Goal: Task Accomplishment & Management: Manage account settings

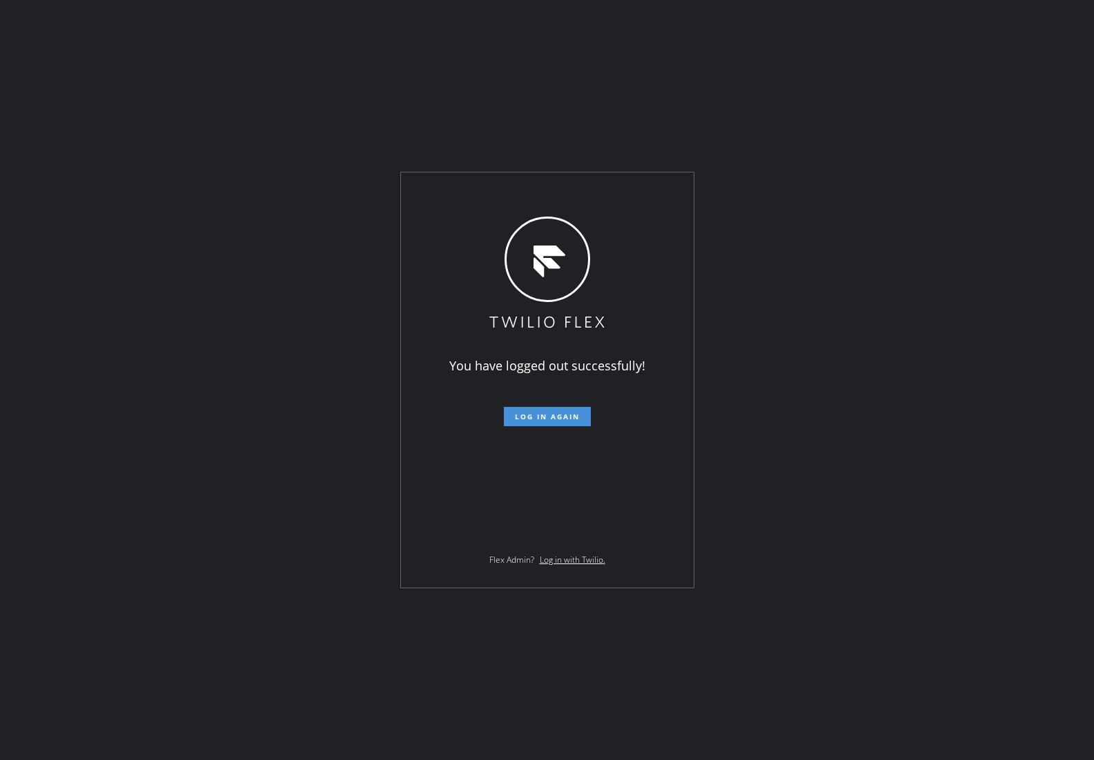
click at [526, 422] on button "Log in again" at bounding box center [547, 416] width 87 height 19
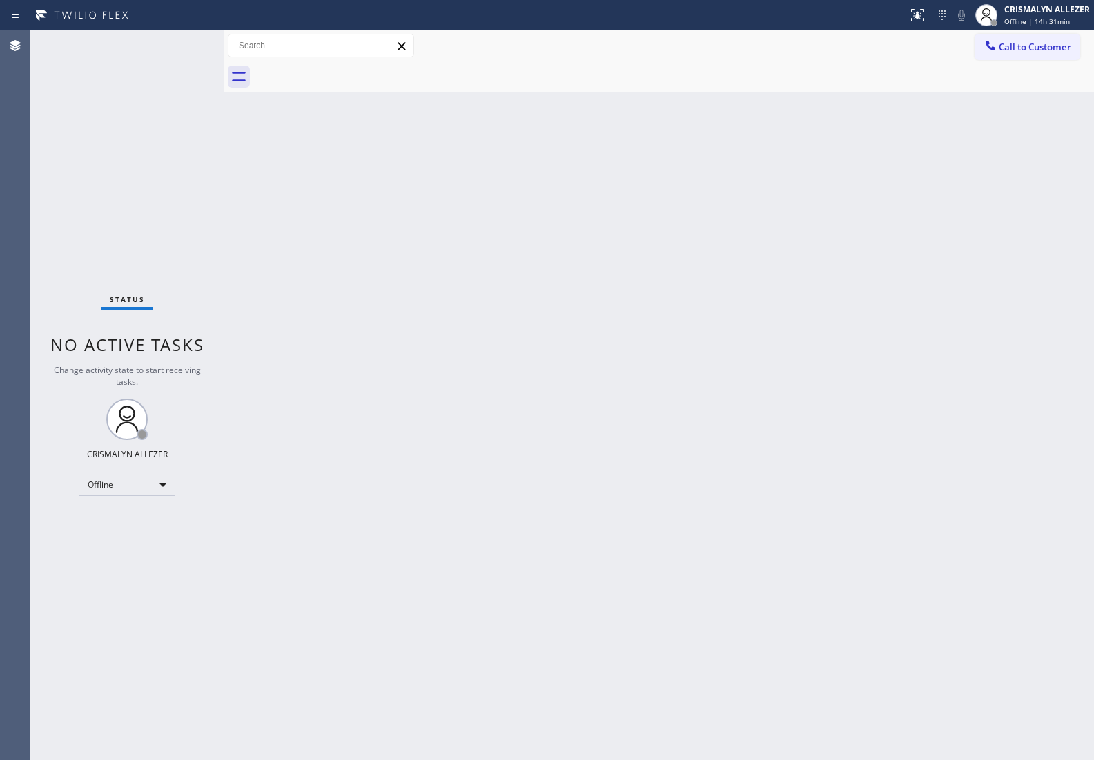
drag, startPoint x: 1011, startPoint y: 152, endPoint x: 978, endPoint y: 123, distance: 44.0
click at [1012, 142] on div "Back to Dashboard Change Sender ID Customers Technicians Select a contact Outbo…" at bounding box center [659, 395] width 870 height 730
click at [150, 484] on div "Offline" at bounding box center [127, 485] width 97 height 22
click at [133, 542] on li "Unavailable" at bounding box center [126, 538] width 94 height 17
